Goal: Transaction & Acquisition: Book appointment/travel/reservation

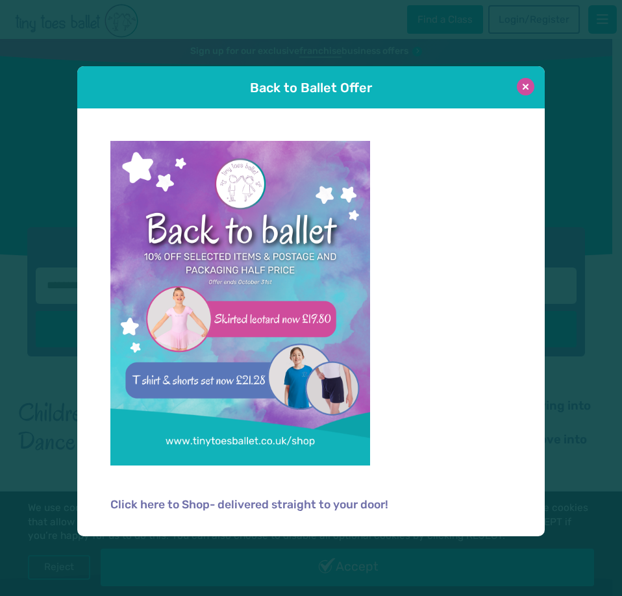
click at [527, 87] on button at bounding box center [526, 87] width 18 height 18
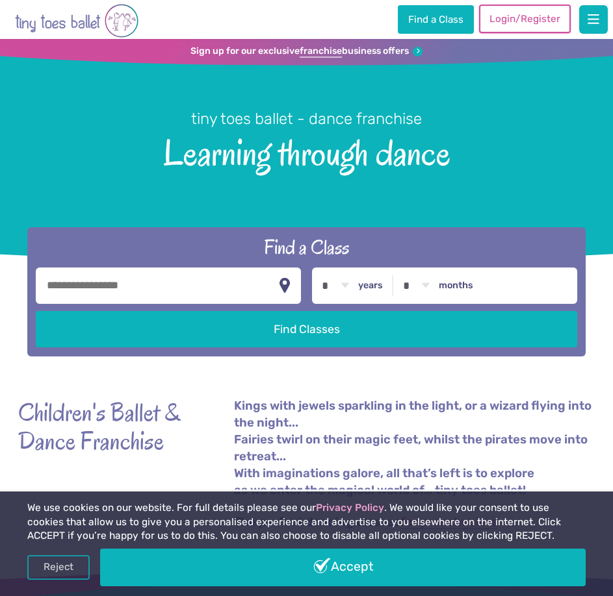
click at [531, 23] on link "Login/Register" at bounding box center [524, 19] width 91 height 29
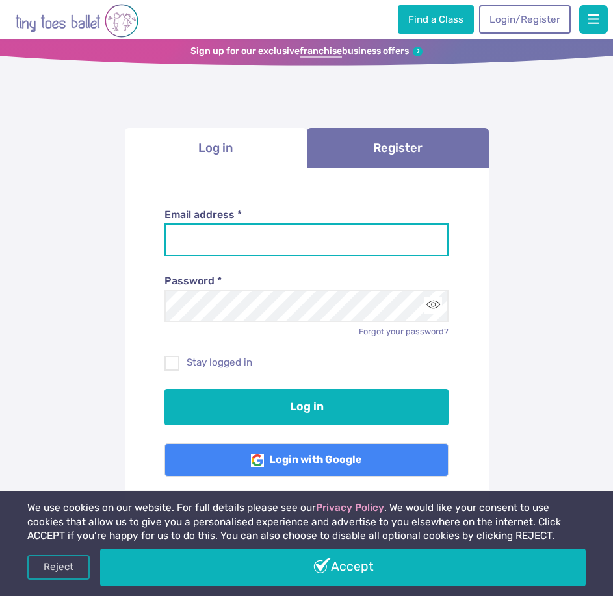
click at [186, 235] on input "Email address *" at bounding box center [306, 240] width 284 height 32
type input "**********"
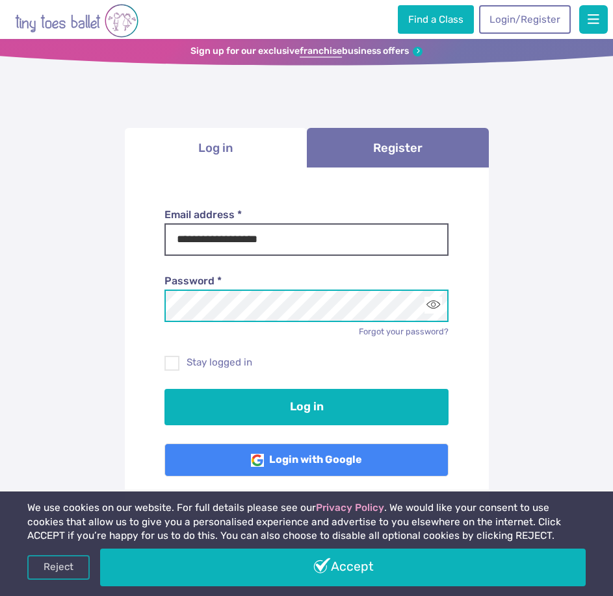
click at [164, 389] on button "Log in" at bounding box center [306, 407] width 284 height 36
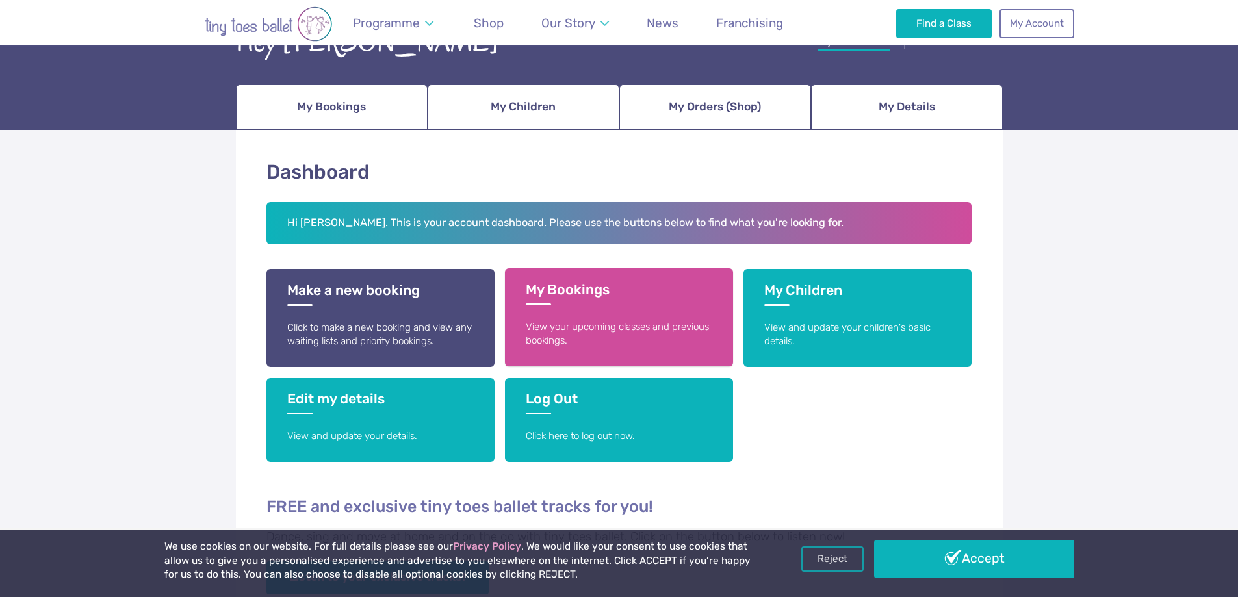
scroll to position [86, 0]
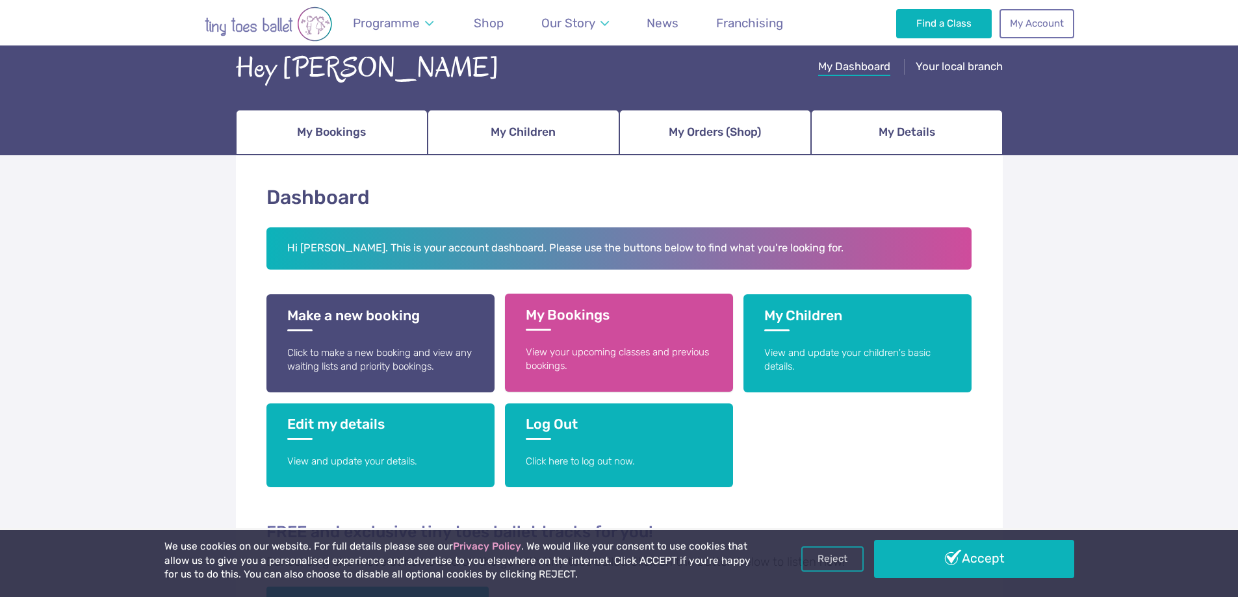
click at [572, 319] on h3 "My Bookings" at bounding box center [619, 319] width 186 height 24
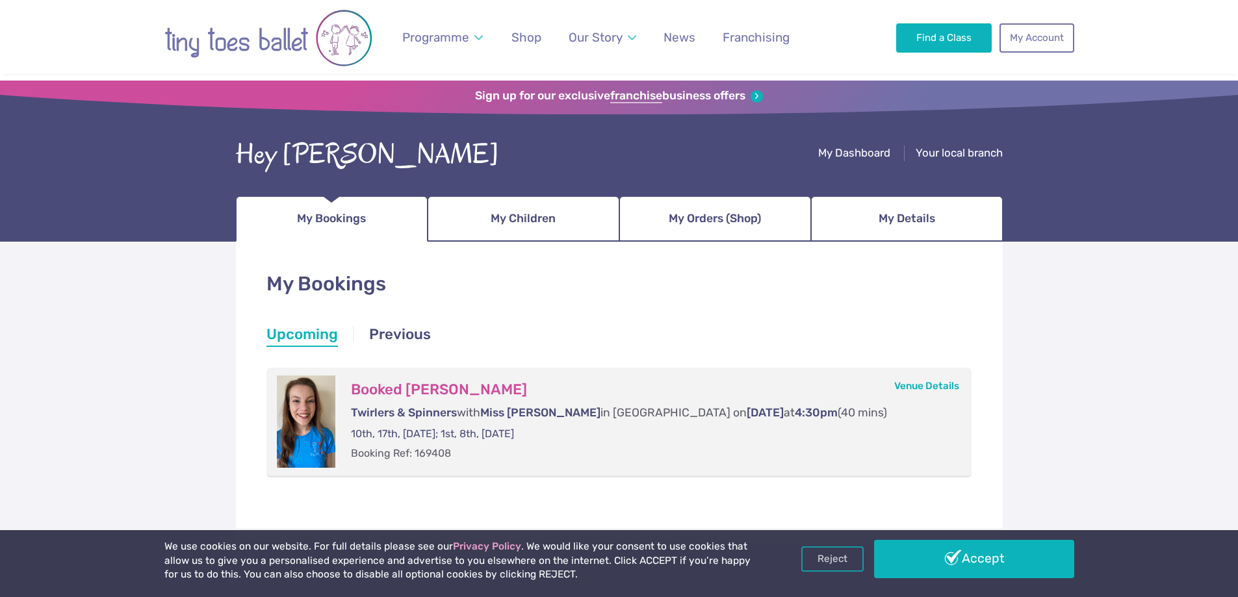
scroll to position [86, 0]
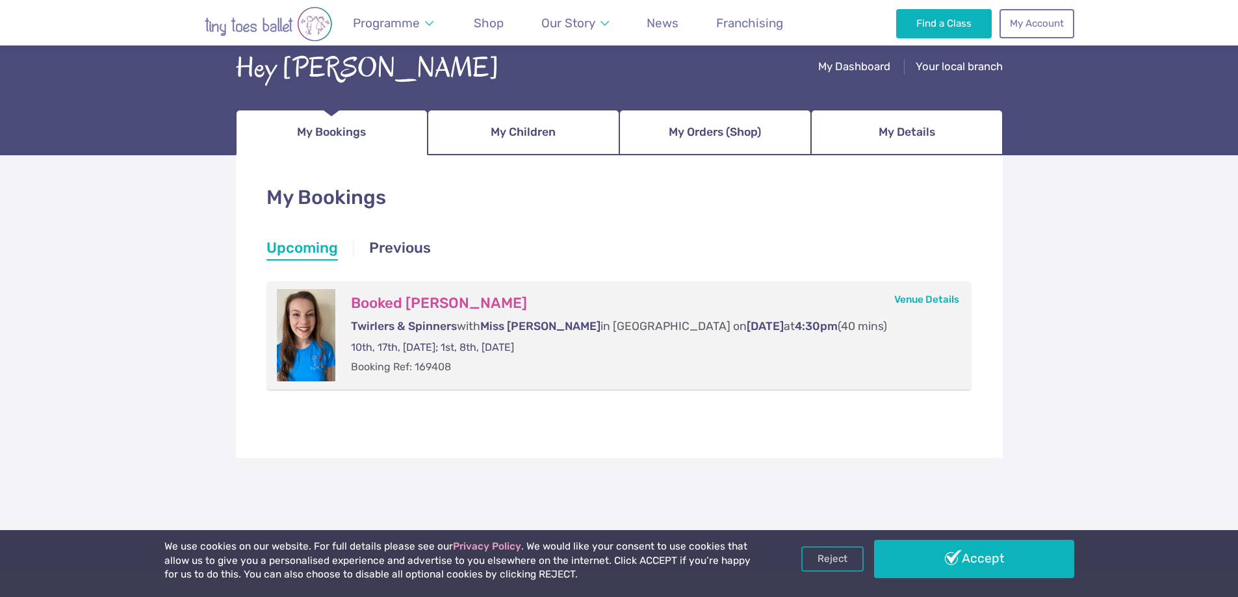
click at [580, 324] on p "Twirlers & Spinners with Miss Lucy in Westcliff-on-Sea on Wednesday at 4:30pm (…" at bounding box center [648, 326] width 595 height 16
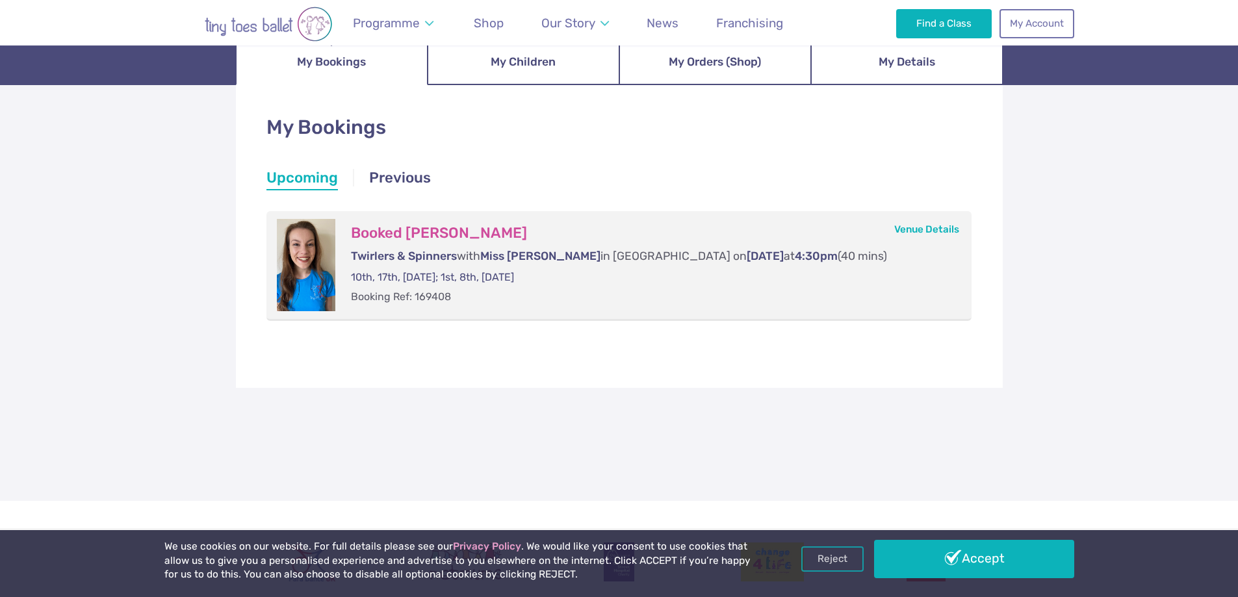
scroll to position [173, 0]
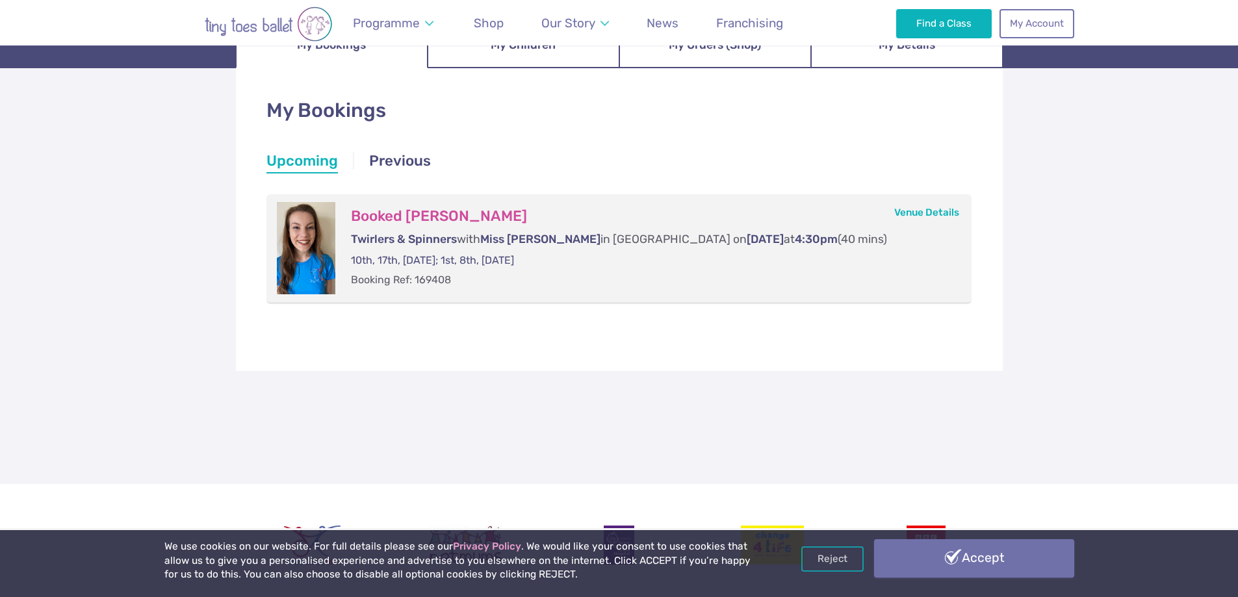
click at [945, 556] on link "Accept" at bounding box center [974, 558] width 200 height 38
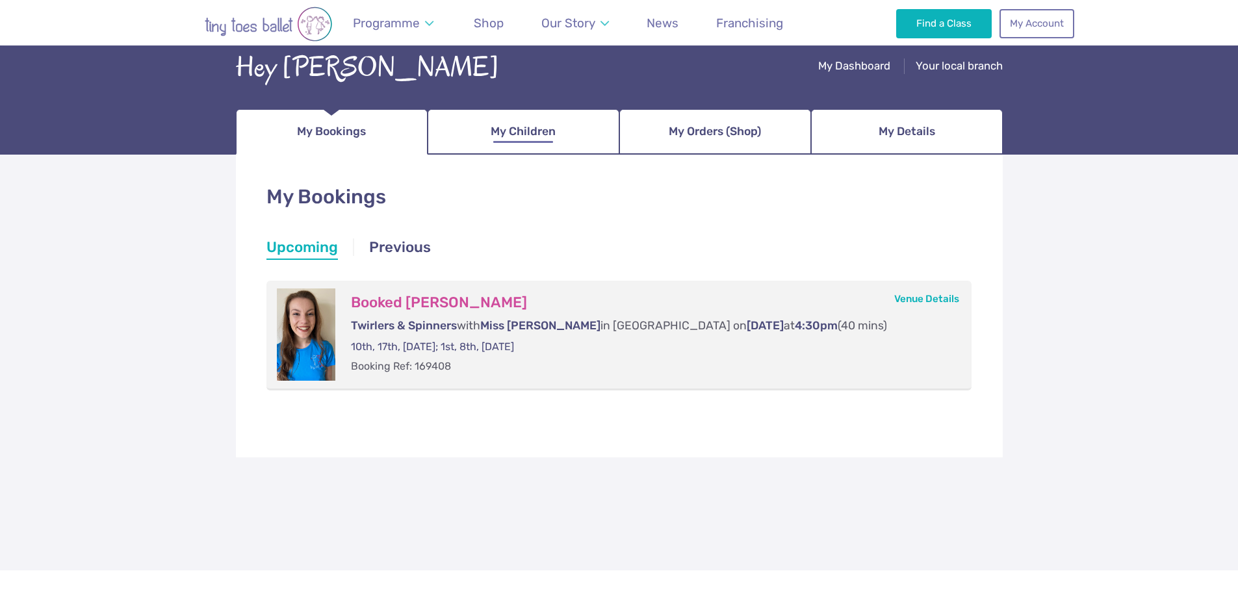
scroll to position [1, 0]
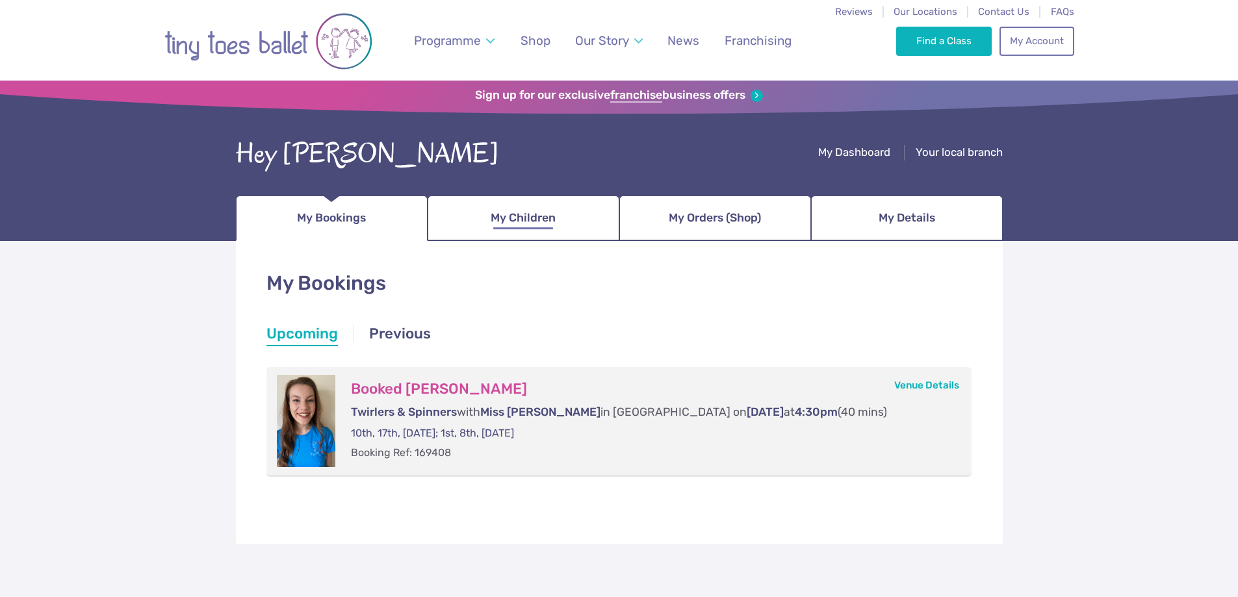
click at [526, 137] on div "Hey Matthew My Dashboard Your local branch My Bookings My Children My Orders (S…" at bounding box center [619, 187] width 767 height 107
click at [509, 216] on span "My Children" at bounding box center [523, 218] width 65 height 23
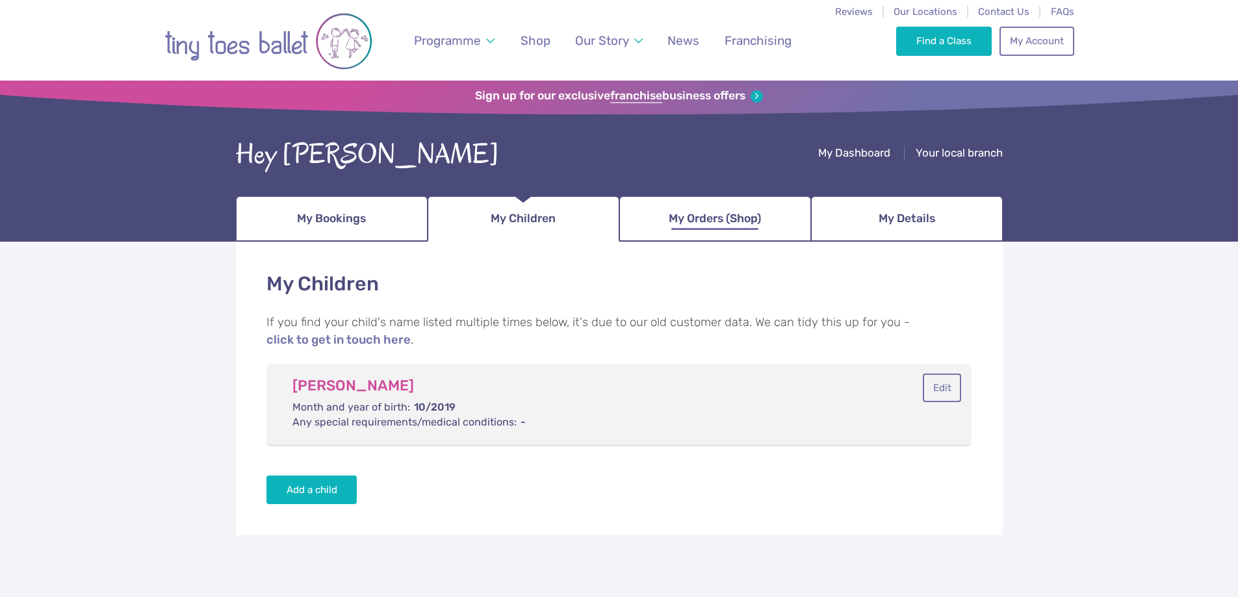
click at [673, 218] on span "My Orders (Shop)" at bounding box center [715, 218] width 92 height 23
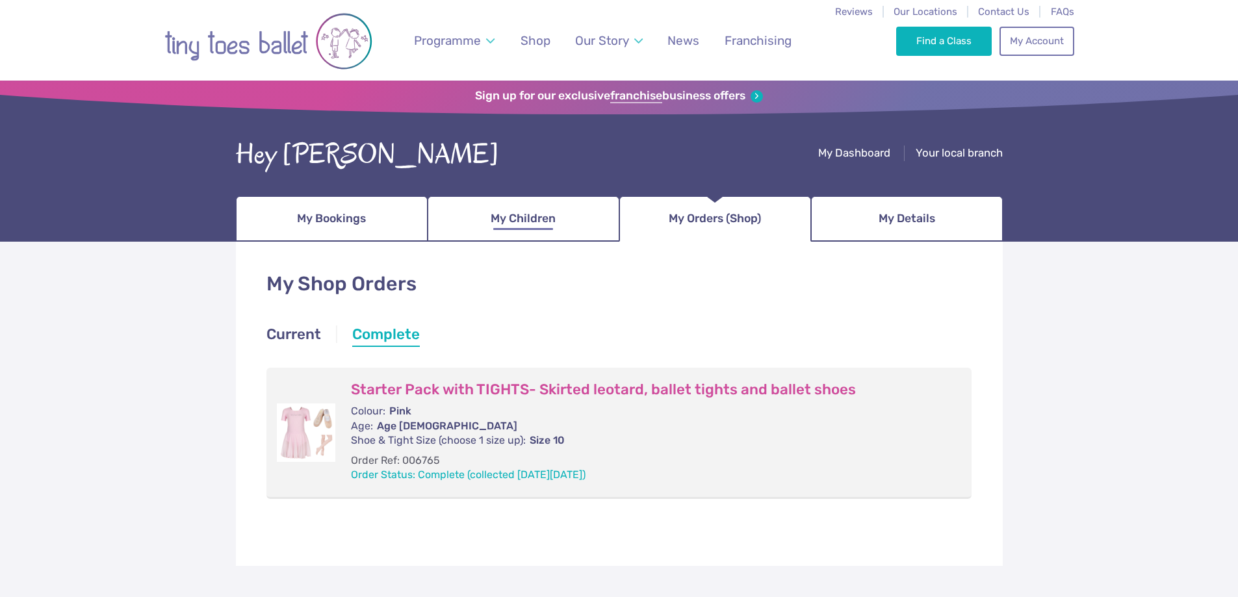
click at [518, 213] on span "My Children" at bounding box center [523, 218] width 65 height 23
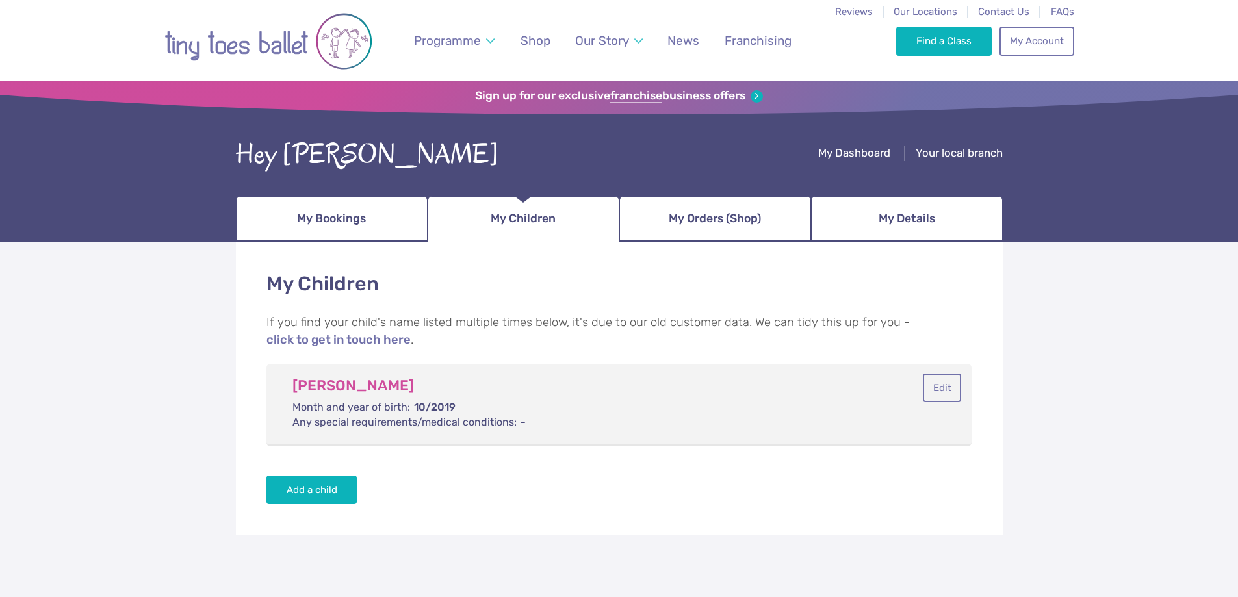
click at [891, 230] on link "My Details" at bounding box center [907, 218] width 192 height 45
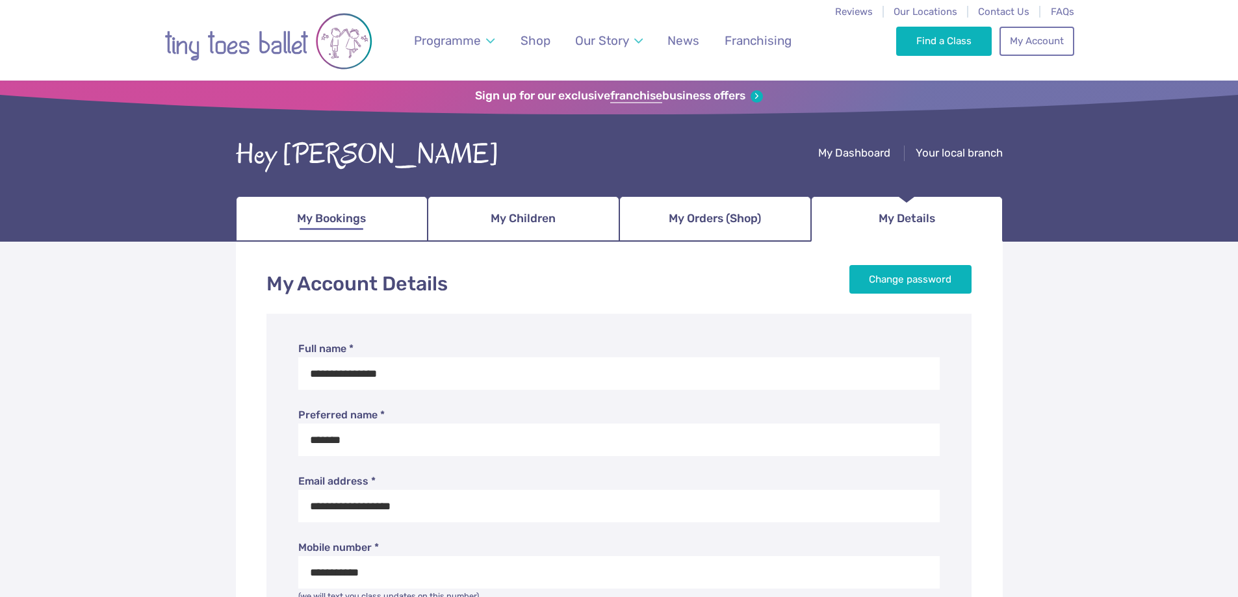
click at [354, 215] on span "My Bookings" at bounding box center [331, 218] width 69 height 23
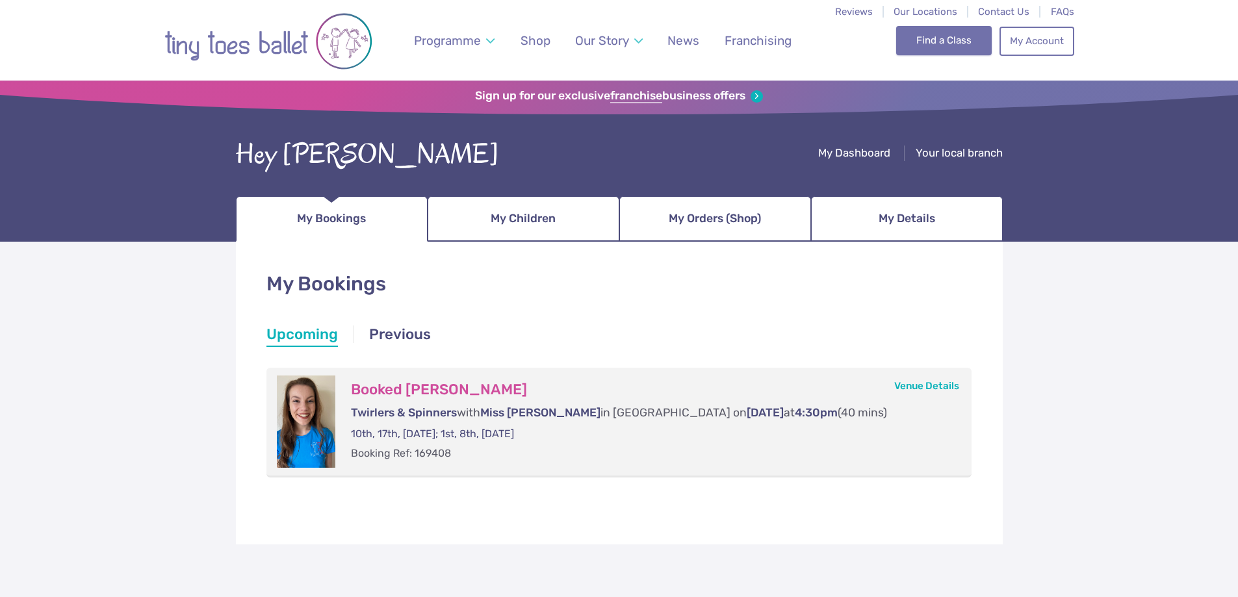
click at [923, 49] on link "Find a Class" at bounding box center [944, 40] width 96 height 29
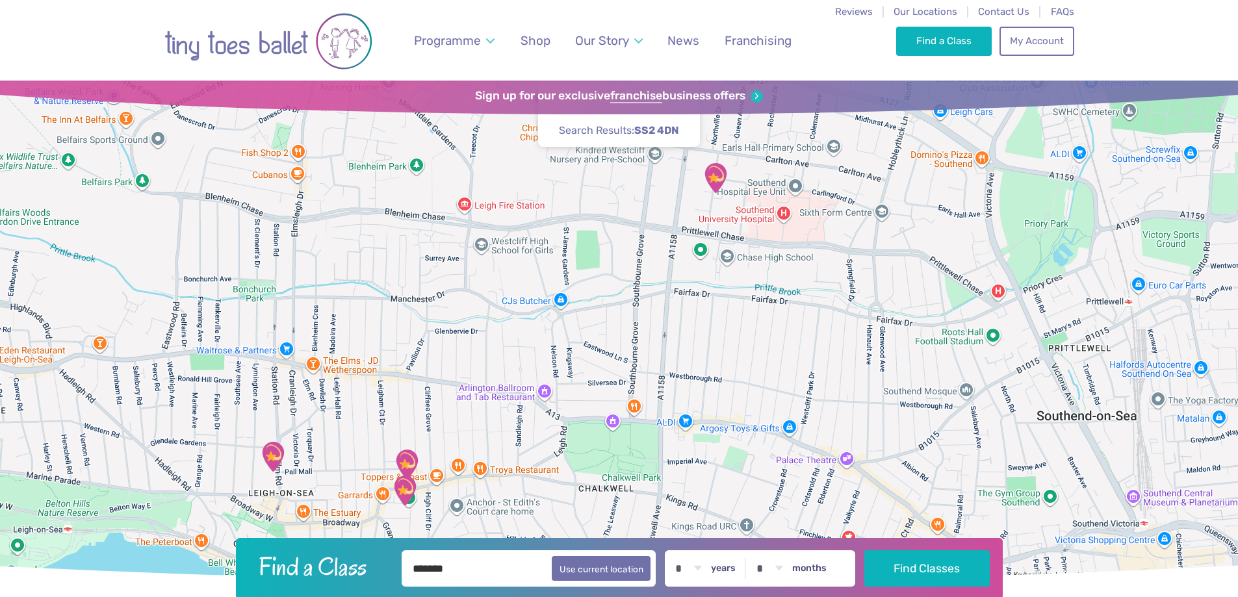
drag, startPoint x: 702, startPoint y: 247, endPoint x: 461, endPoint y: 389, distance: 280.5
click at [461, 389] on div at bounding box center [619, 330] width 1238 height 499
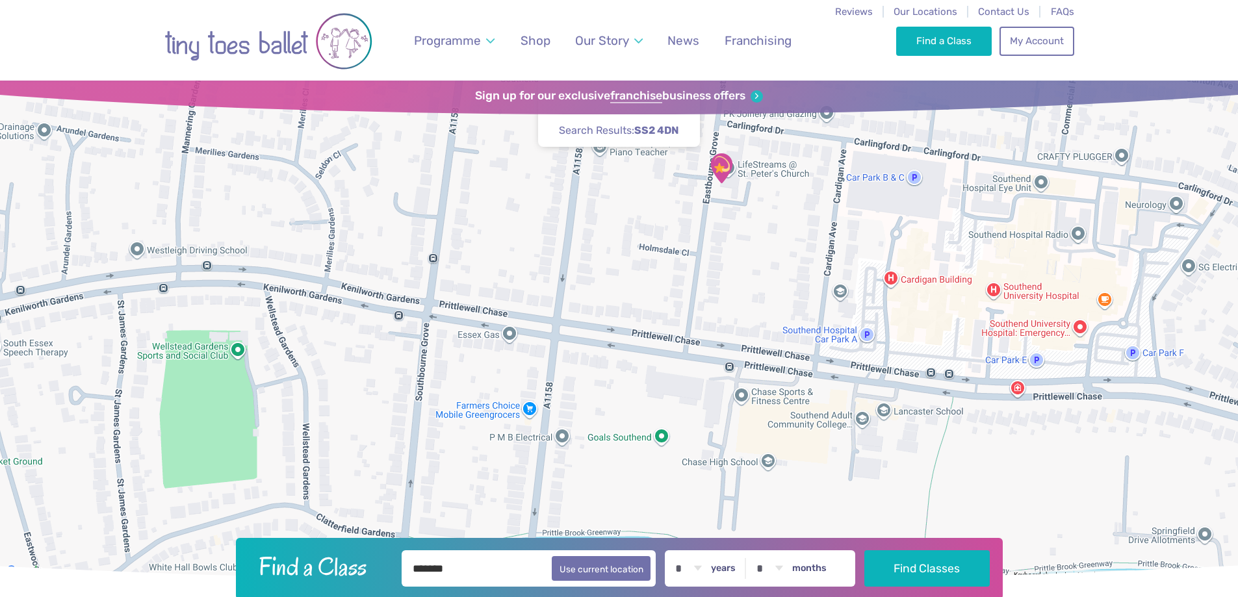
click at [724, 165] on img "Saint Peter's Church Youth Hall" at bounding box center [721, 168] width 32 height 32
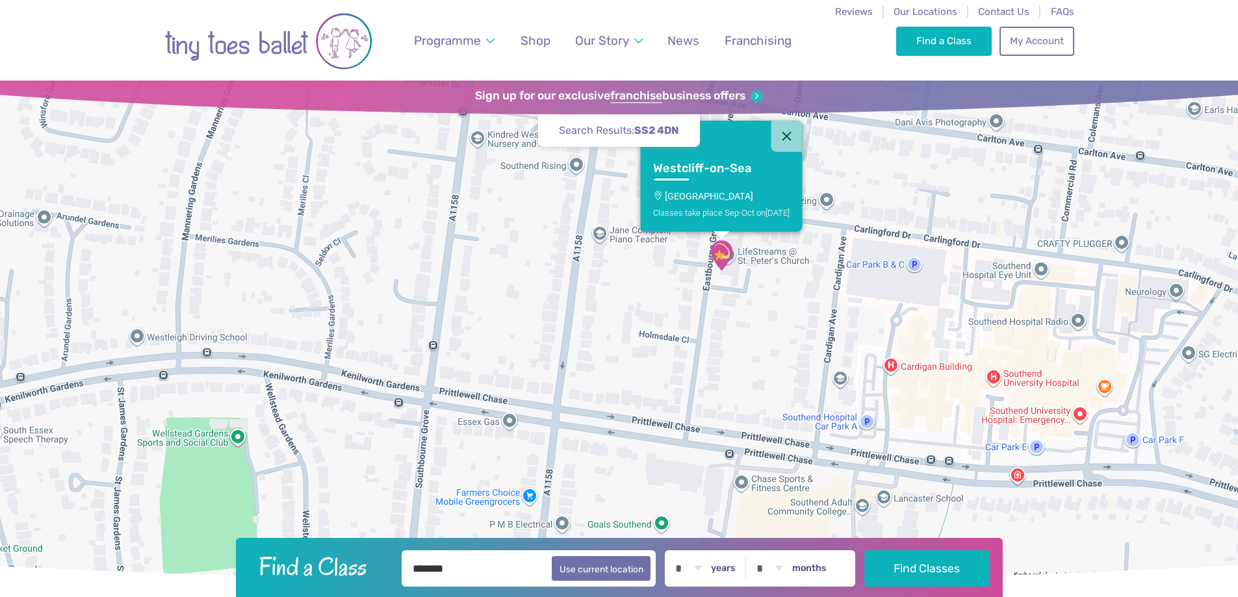
click at [745, 194] on p "Saint Peter's Church Youth Hall" at bounding box center [721, 196] width 136 height 10
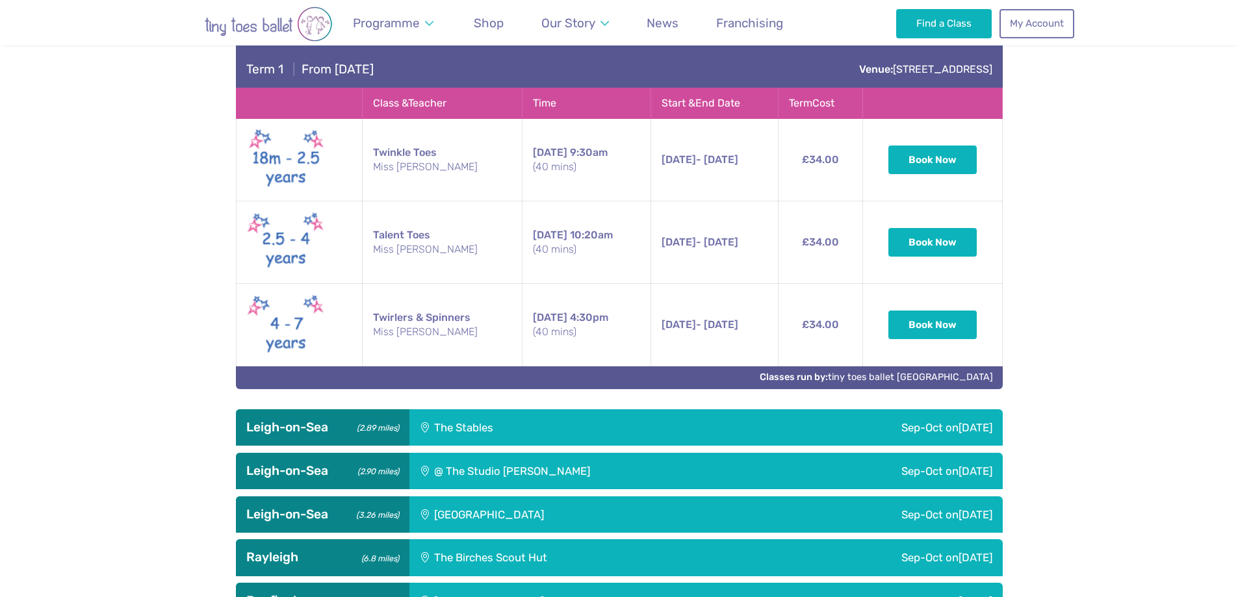
scroll to position [1099, 0]
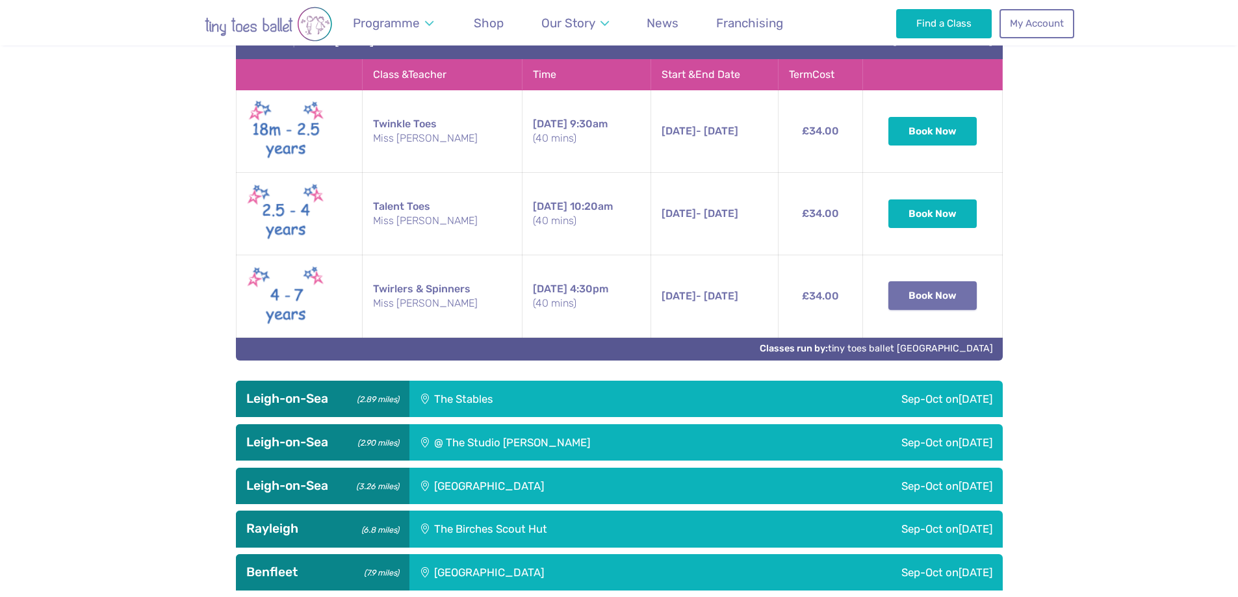
click at [914, 309] on button "Book Now" at bounding box center [932, 295] width 88 height 29
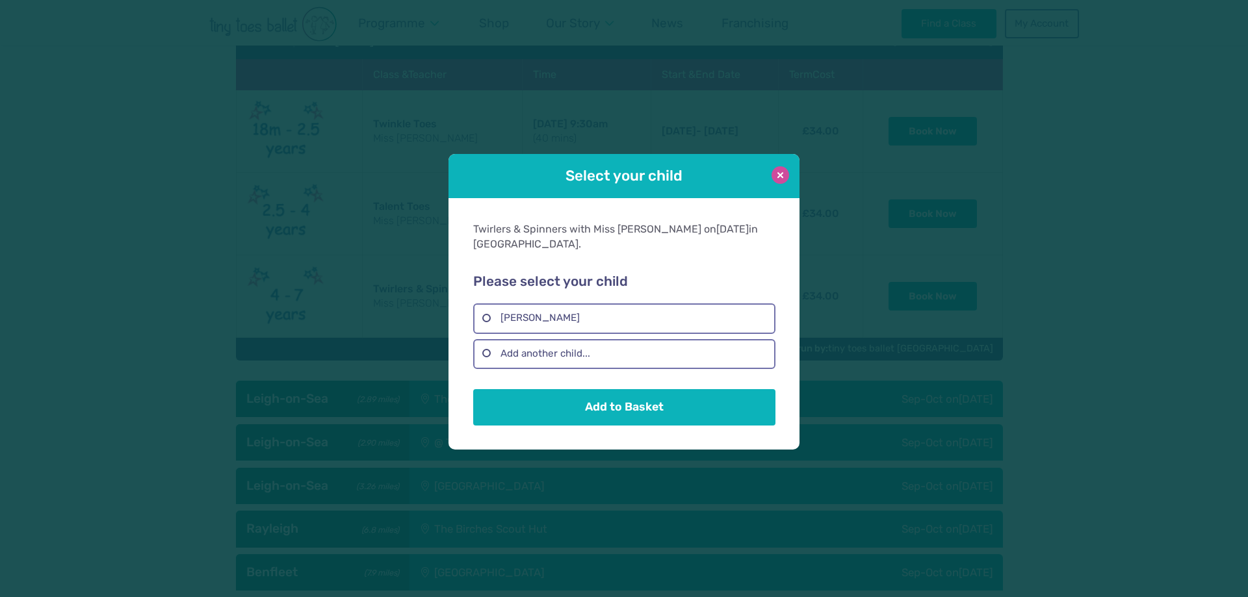
click at [783, 170] on button at bounding box center [780, 175] width 18 height 18
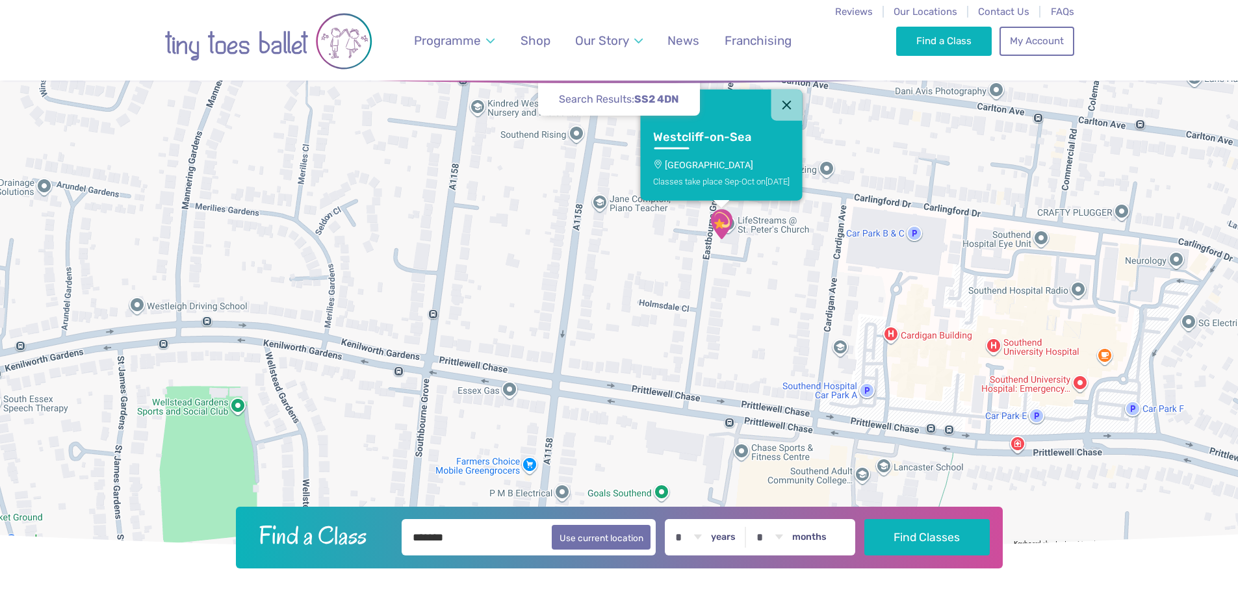
scroll to position [0, 0]
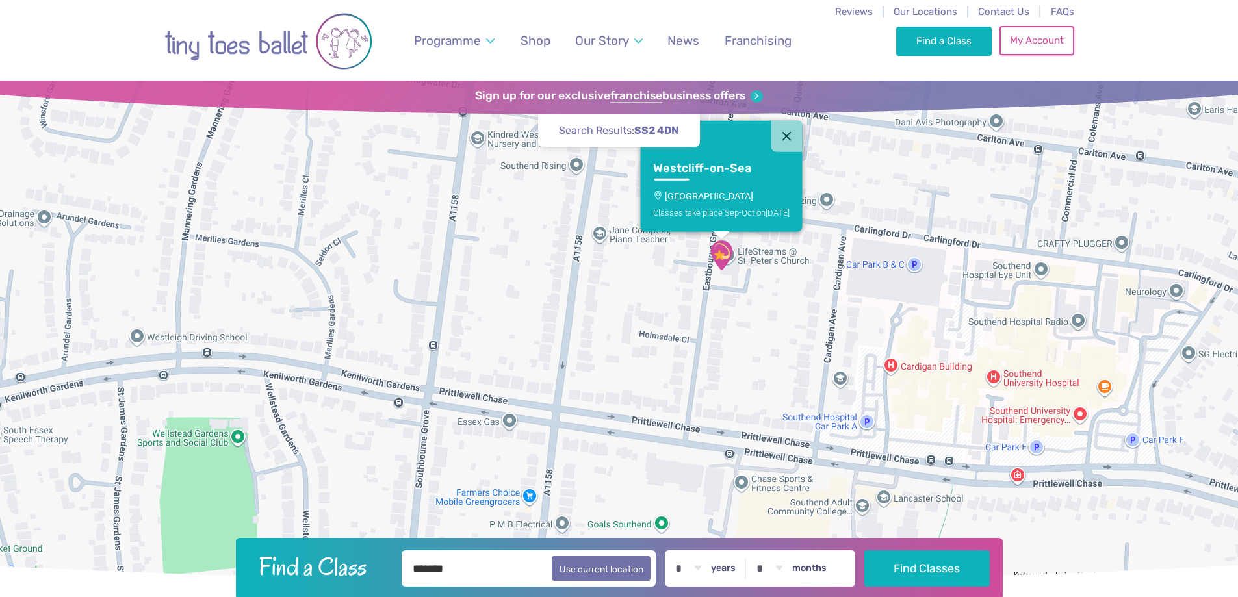
click at [1018, 34] on link "My Account" at bounding box center [1036, 40] width 74 height 29
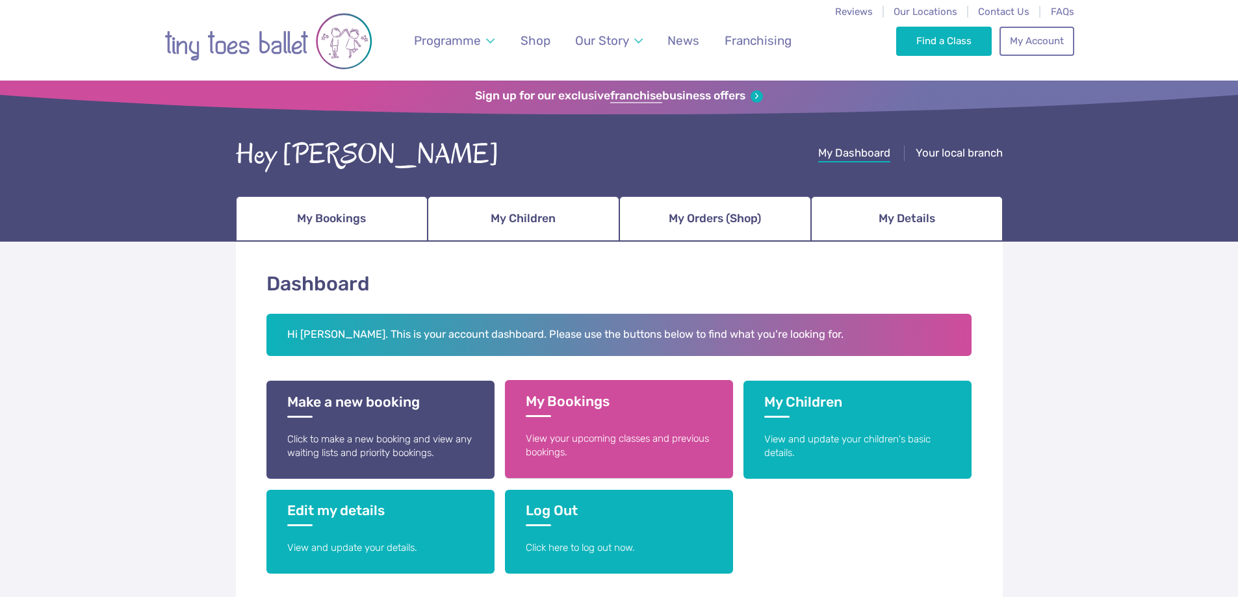
click at [652, 405] on h3 "My Bookings" at bounding box center [619, 405] width 186 height 24
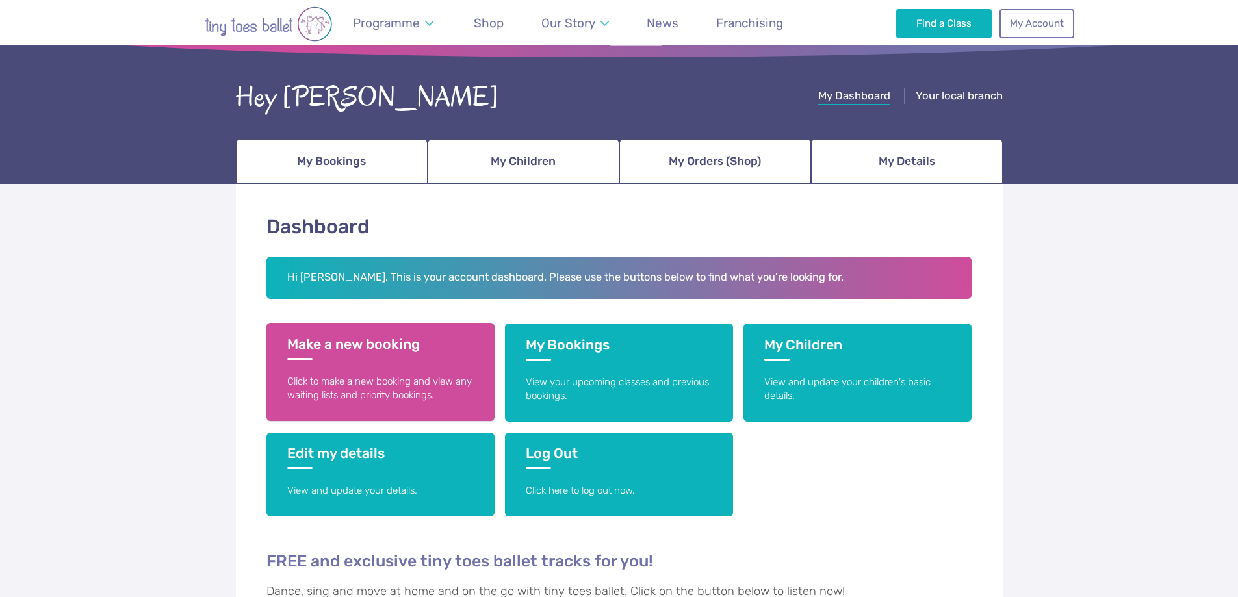
scroll to position [86, 0]
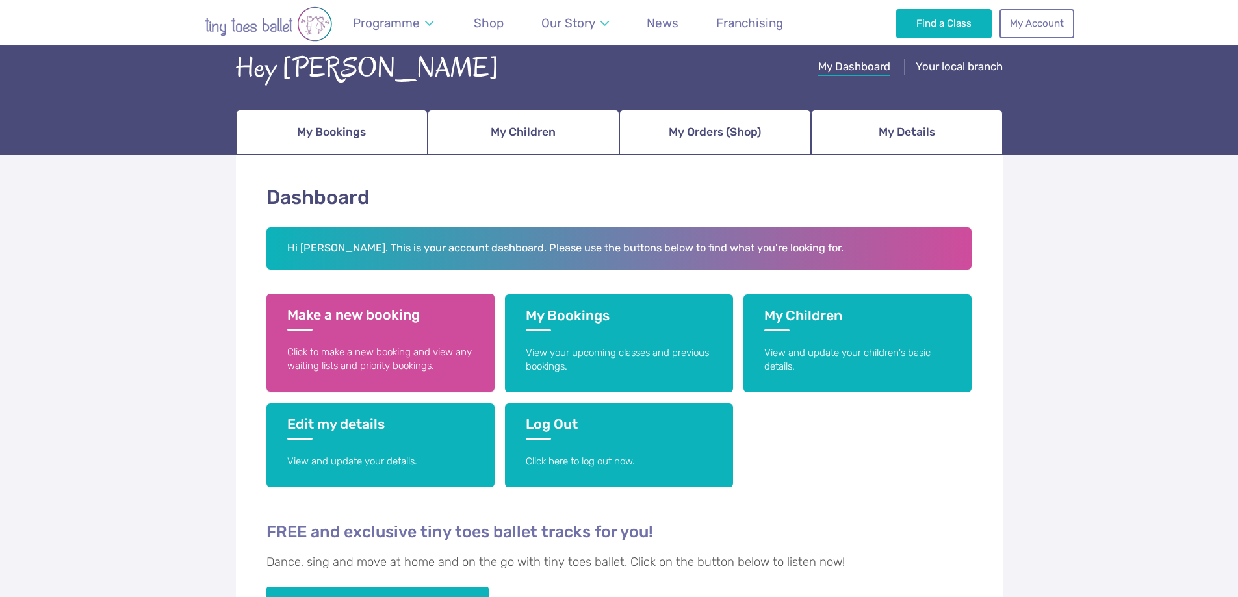
click at [385, 340] on link "Make a new booking Click to make a new booking and view any waiting lists and p…" at bounding box center [380, 343] width 228 height 98
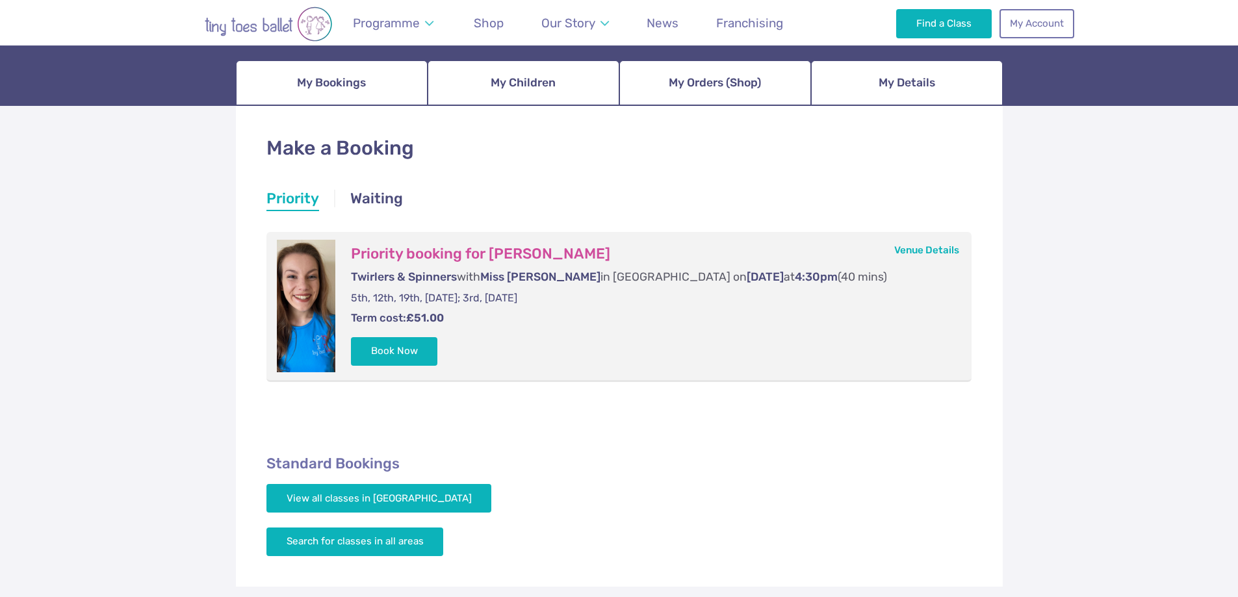
scroll to position [173, 0]
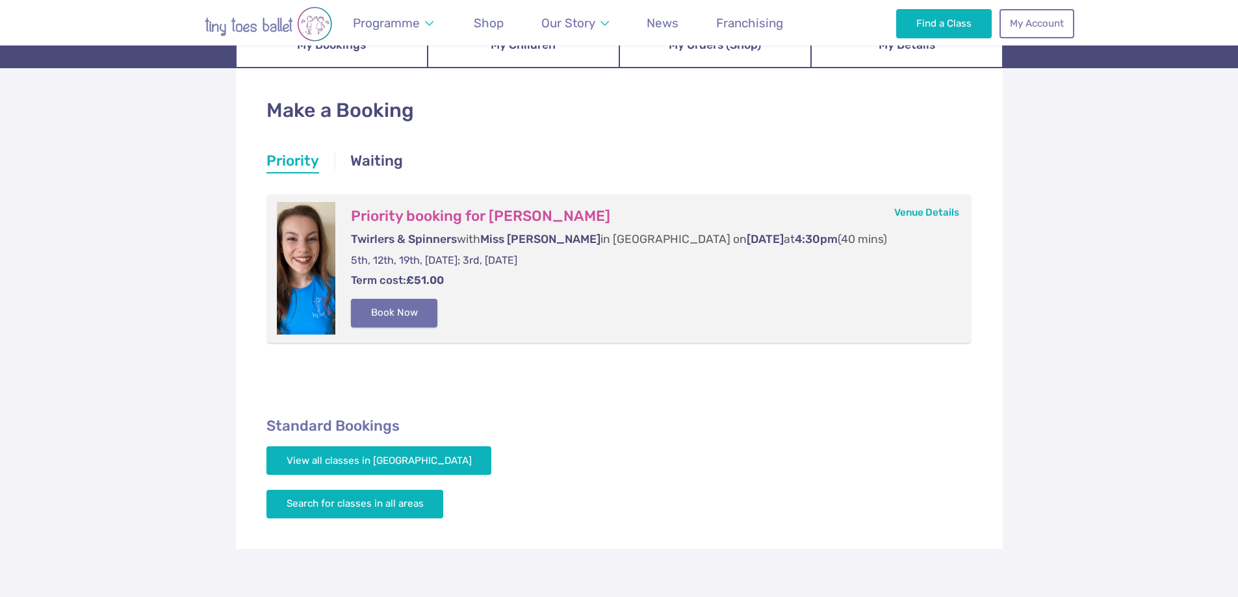
click at [402, 309] on button "Book Now" at bounding box center [394, 313] width 87 height 29
click at [1212, 300] on img at bounding box center [1208, 290] width 23 height 23
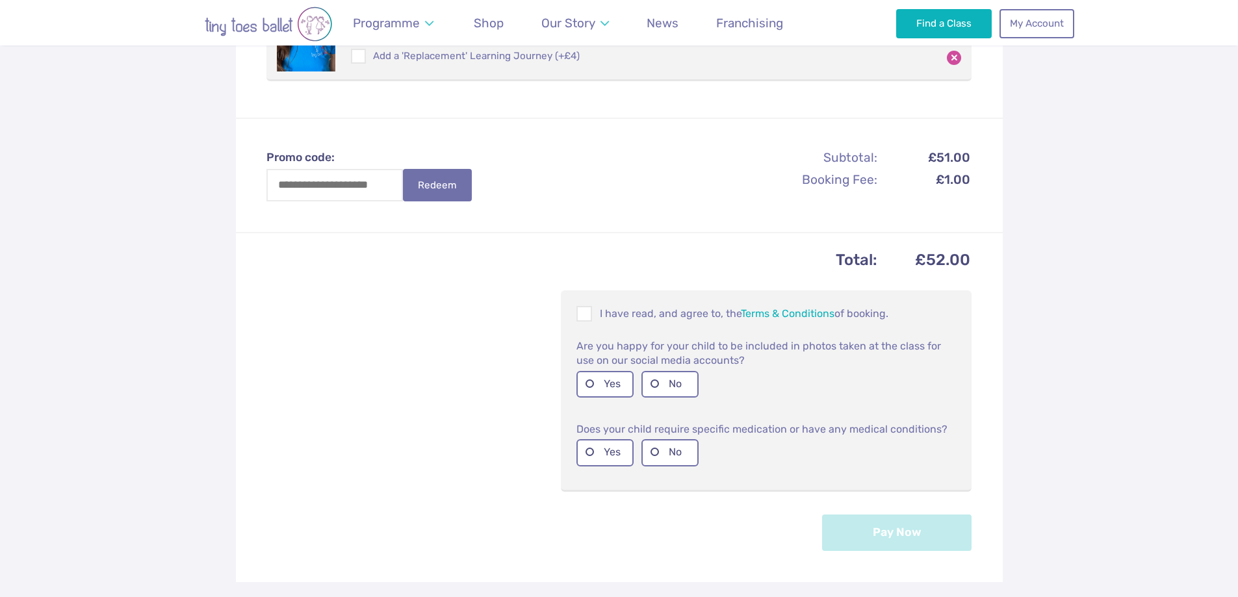
scroll to position [433, 0]
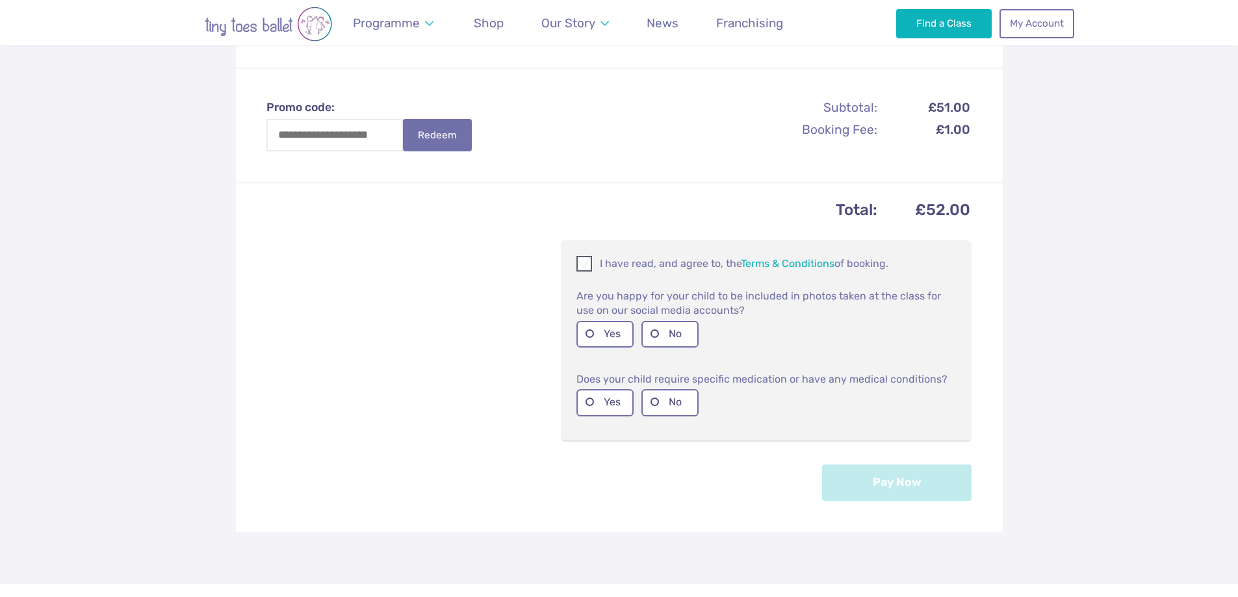
click at [589, 260] on span at bounding box center [585, 266] width 14 height 12
click at [601, 327] on label "Yes" at bounding box center [604, 334] width 57 height 27
click at [666, 389] on label "No" at bounding box center [669, 402] width 57 height 27
click button "Pay Now"
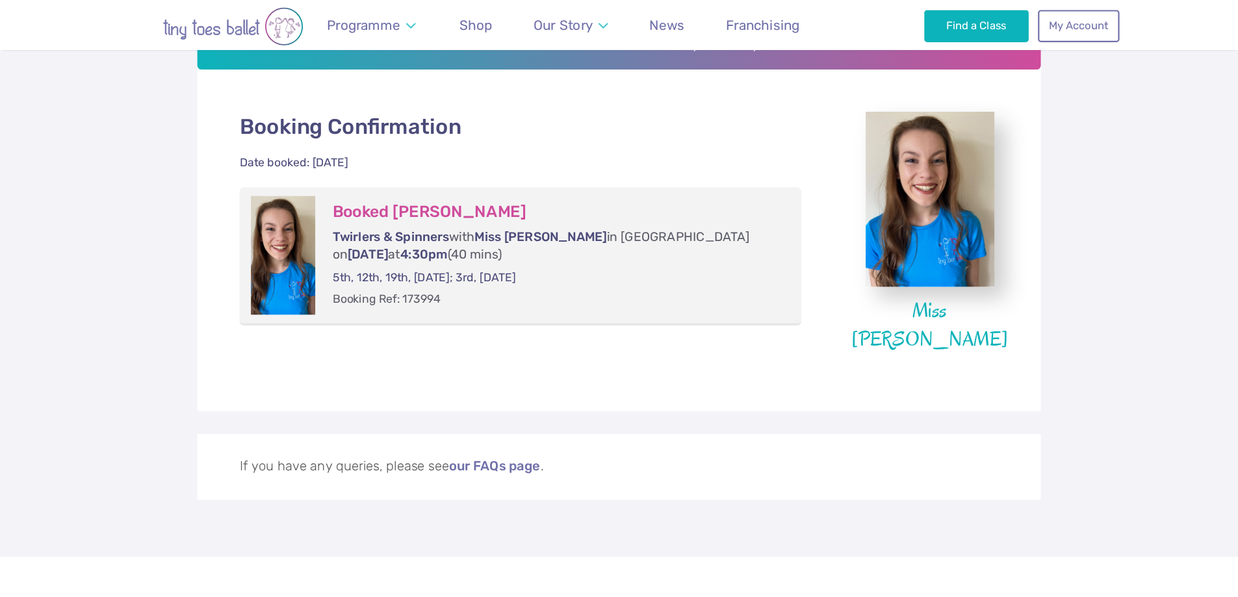
scroll to position [257, 0]
